Goal: Information Seeking & Learning: Learn about a topic

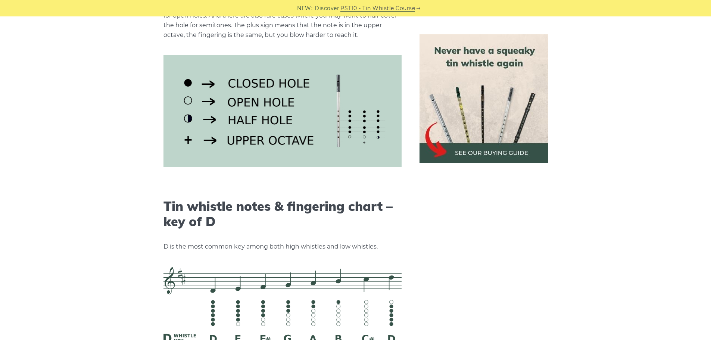
scroll to position [895, 0]
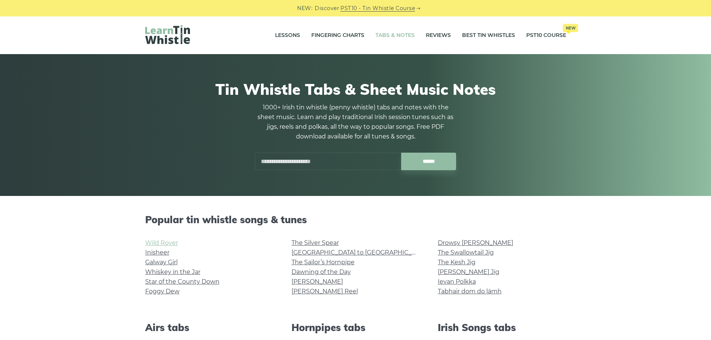
click at [166, 244] on link "Wild Rover" at bounding box center [161, 242] width 33 height 7
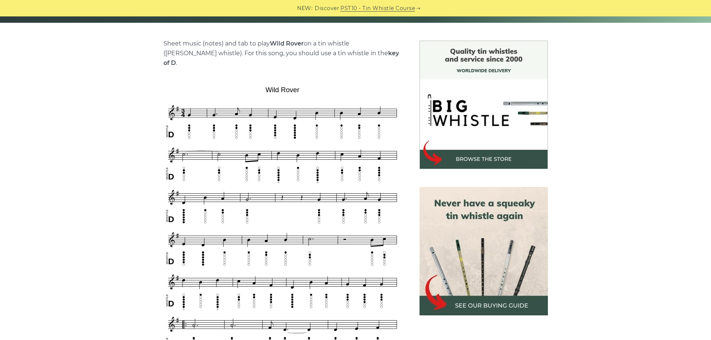
scroll to position [186, 0]
